Goal: Transaction & Acquisition: Purchase product/service

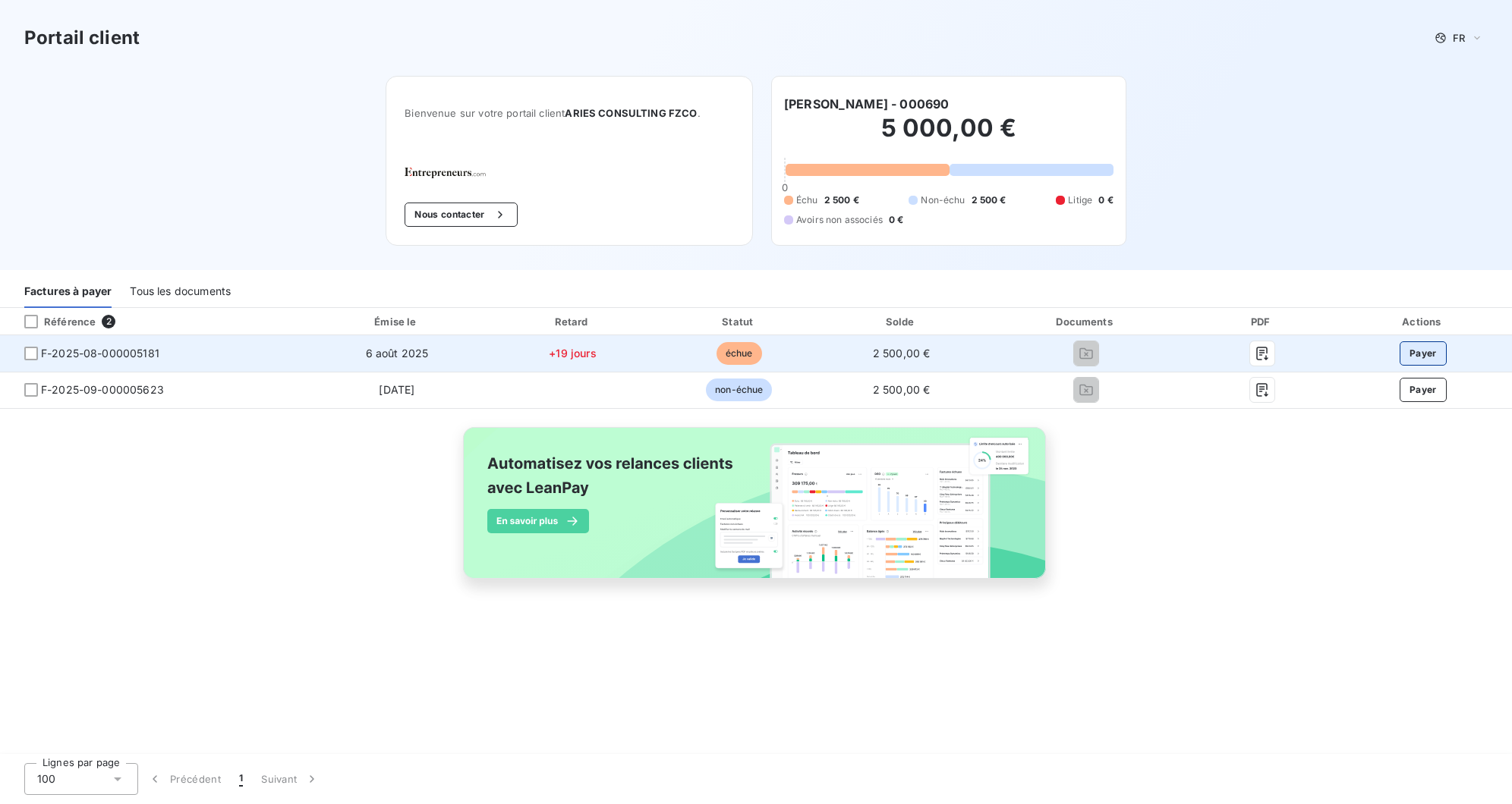
click at [1426, 350] on button "Payer" at bounding box center [1424, 353] width 47 height 25
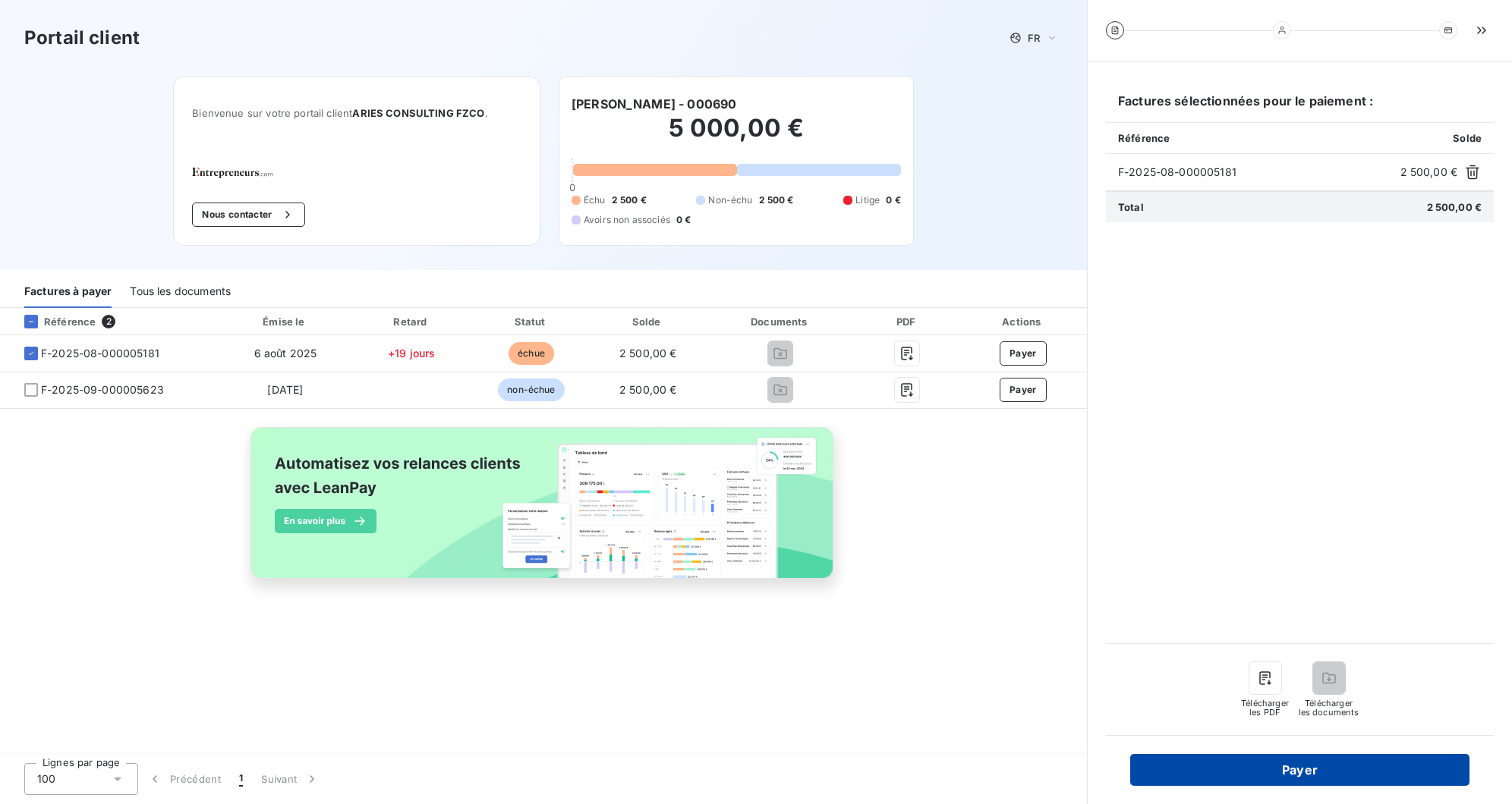
click at [1333, 761] on button "Payer" at bounding box center [1300, 770] width 339 height 32
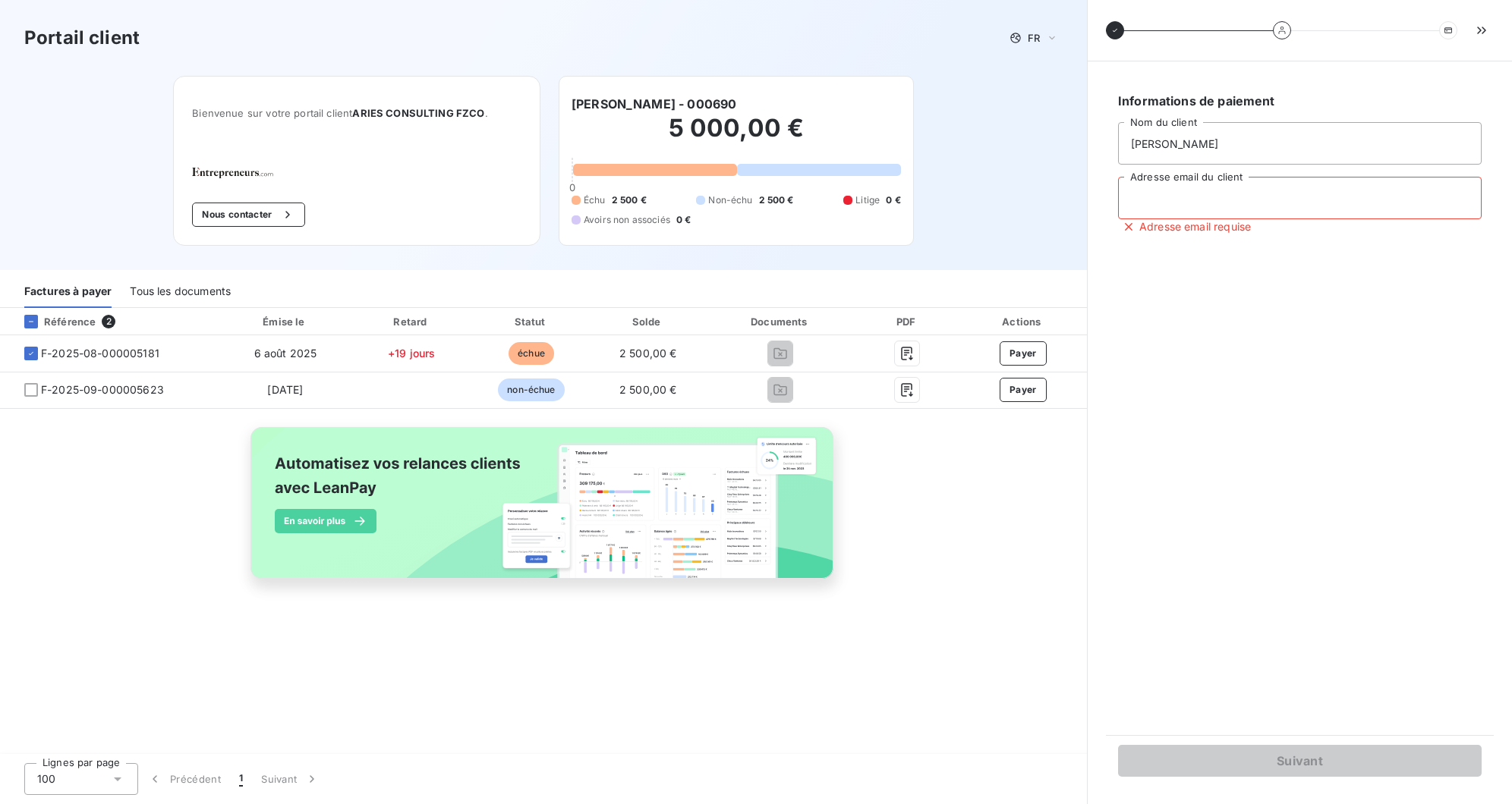
click at [1200, 194] on input "Adresse email du client" at bounding box center [1299, 198] width 364 height 42
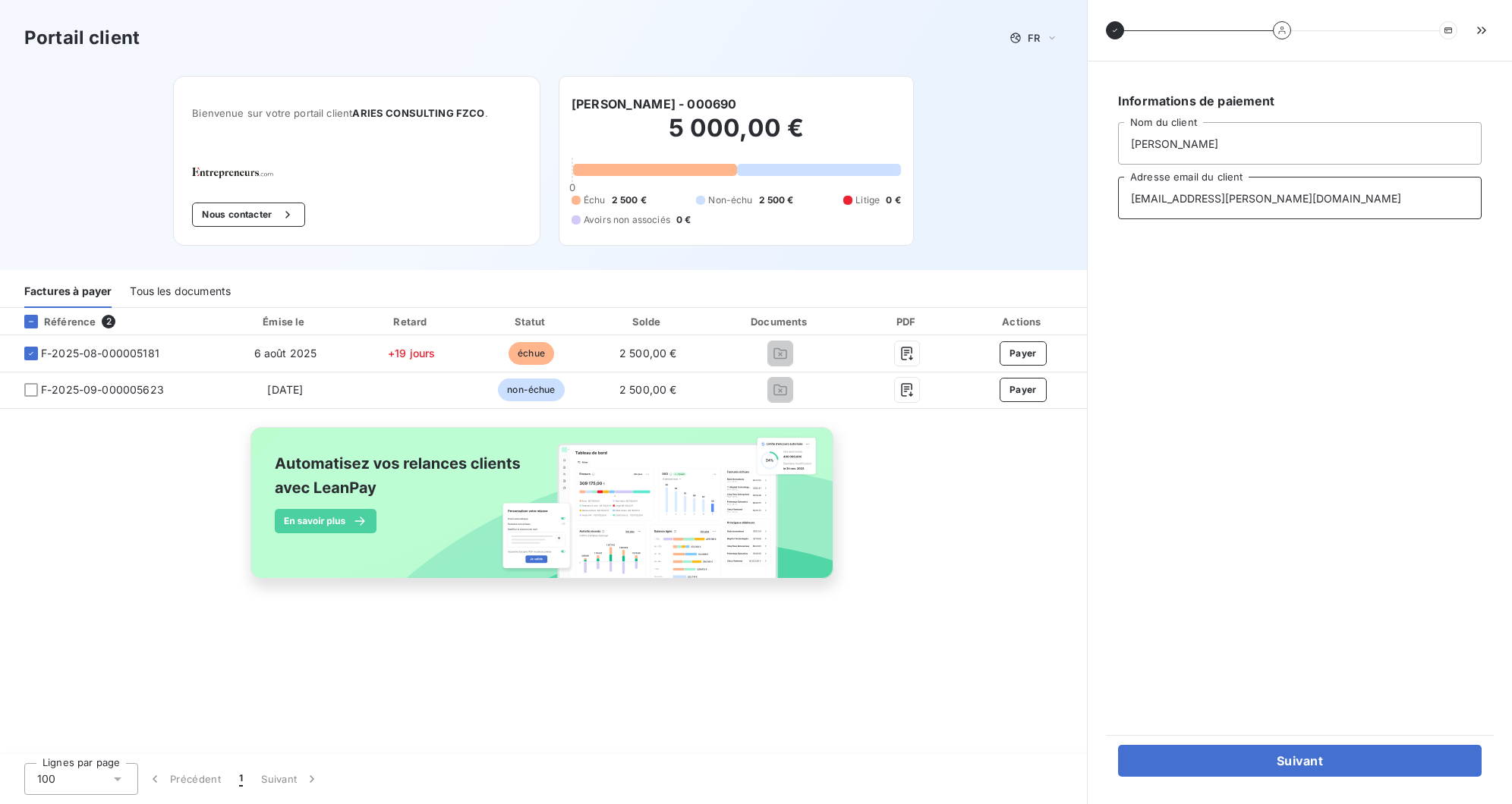
type input "contact@quentin-hugot.fr"
click at [1381, 613] on div "Informations de paiement Hugot Quentin Nom du client contact@quentin-hugot.fr A…" at bounding box center [1300, 398] width 388 height 637
click at [1295, 757] on button "Suivant" at bounding box center [1299, 762] width 364 height 32
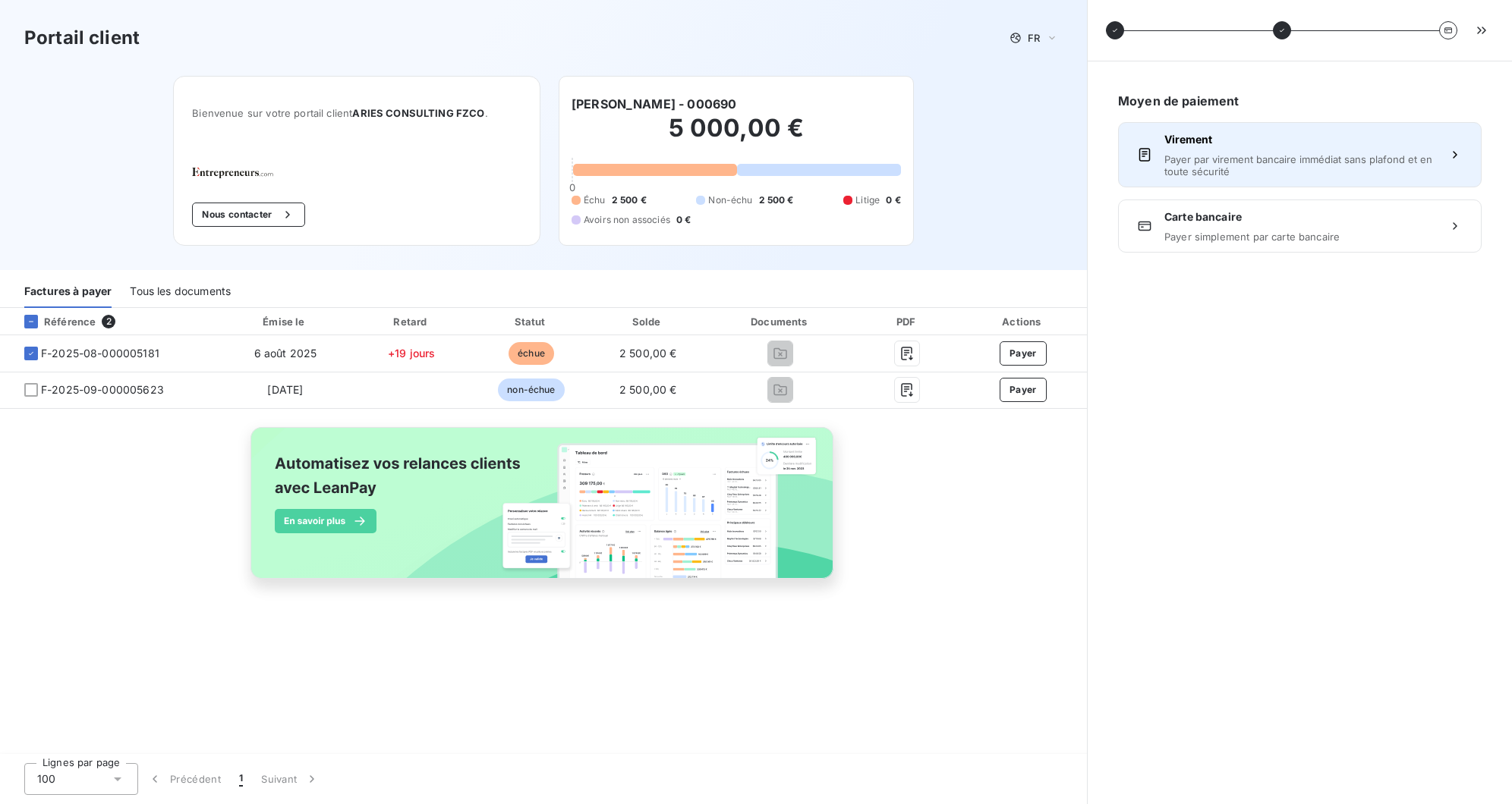
click at [1356, 176] on span "Payer par virement bancaire immédiat sans plafond et en toute sécurité" at bounding box center [1300, 165] width 271 height 25
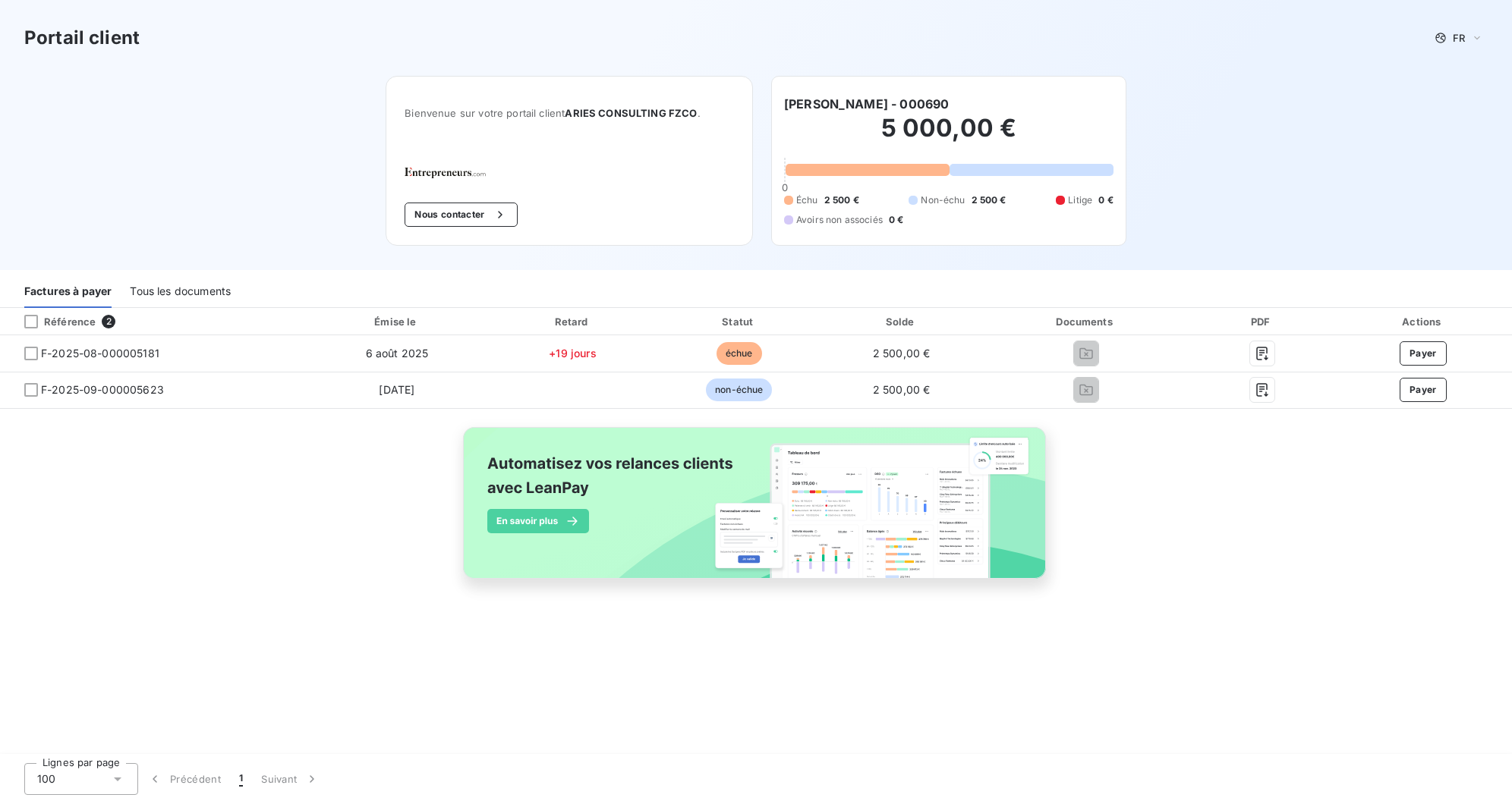
click at [286, 116] on div "Portail client FR Bienvenue sur votre portail client ARIES CONSULTING FZCO . No…" at bounding box center [756, 135] width 1512 height 270
drag, startPoint x: 1374, startPoint y: 532, endPoint x: 1372, endPoint y: 474, distance: 58.0
click at [1374, 532] on div "Référence 2 Émise le Retard Statut Solde Documents PDF Actions F-2025-08-000005…" at bounding box center [756, 461] width 1512 height 306
click at [1290, 173] on div "Portail client FR Bienvenue sur votre portail client ARIES CONSULTING FZCO . No…" at bounding box center [756, 135] width 1512 height 270
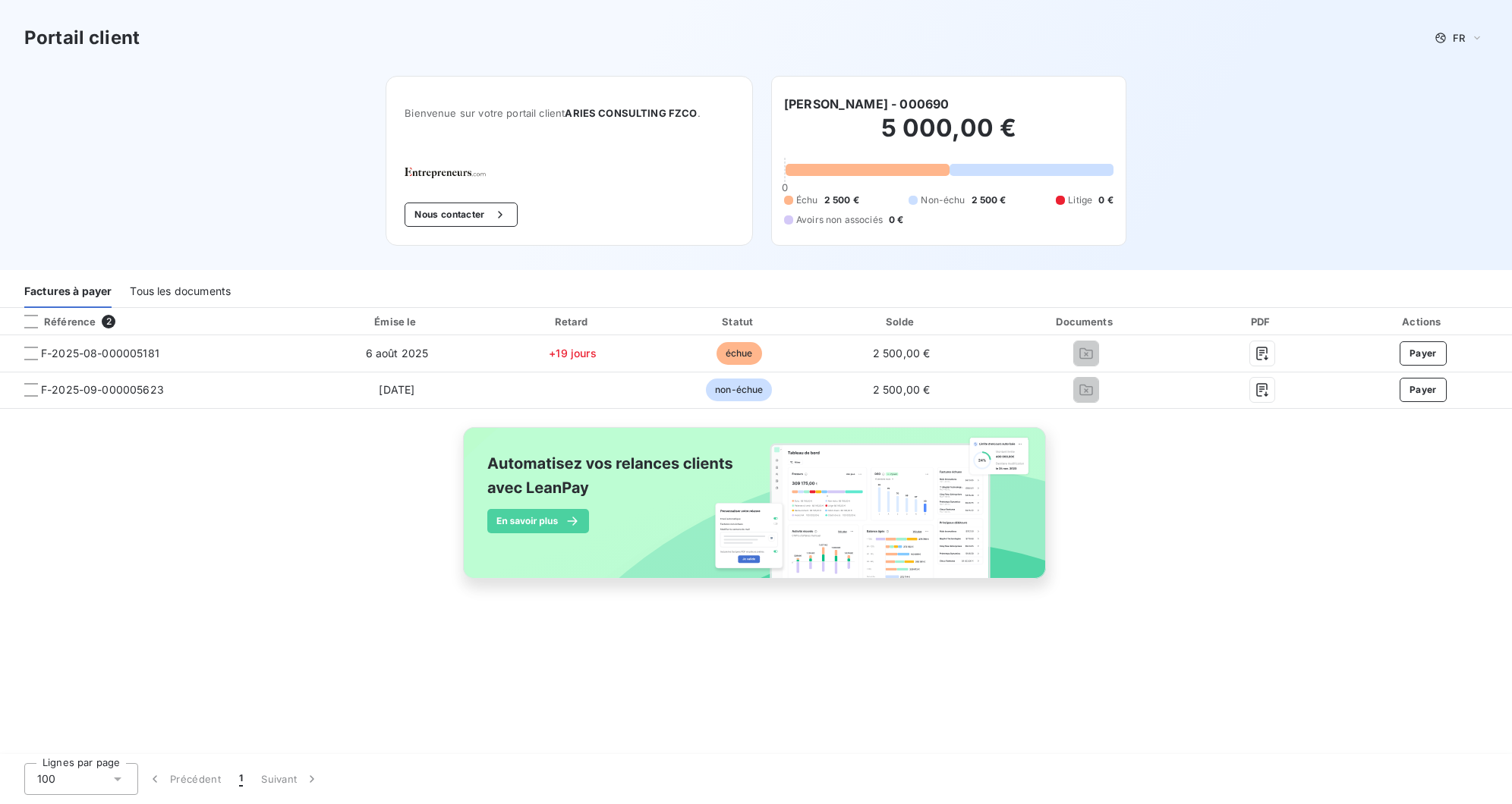
click at [1290, 164] on div "Portail client FR Bienvenue sur votre portail client ARIES CONSULTING FZCO . No…" at bounding box center [756, 135] width 1512 height 270
